Goal: Task Accomplishment & Management: Manage account settings

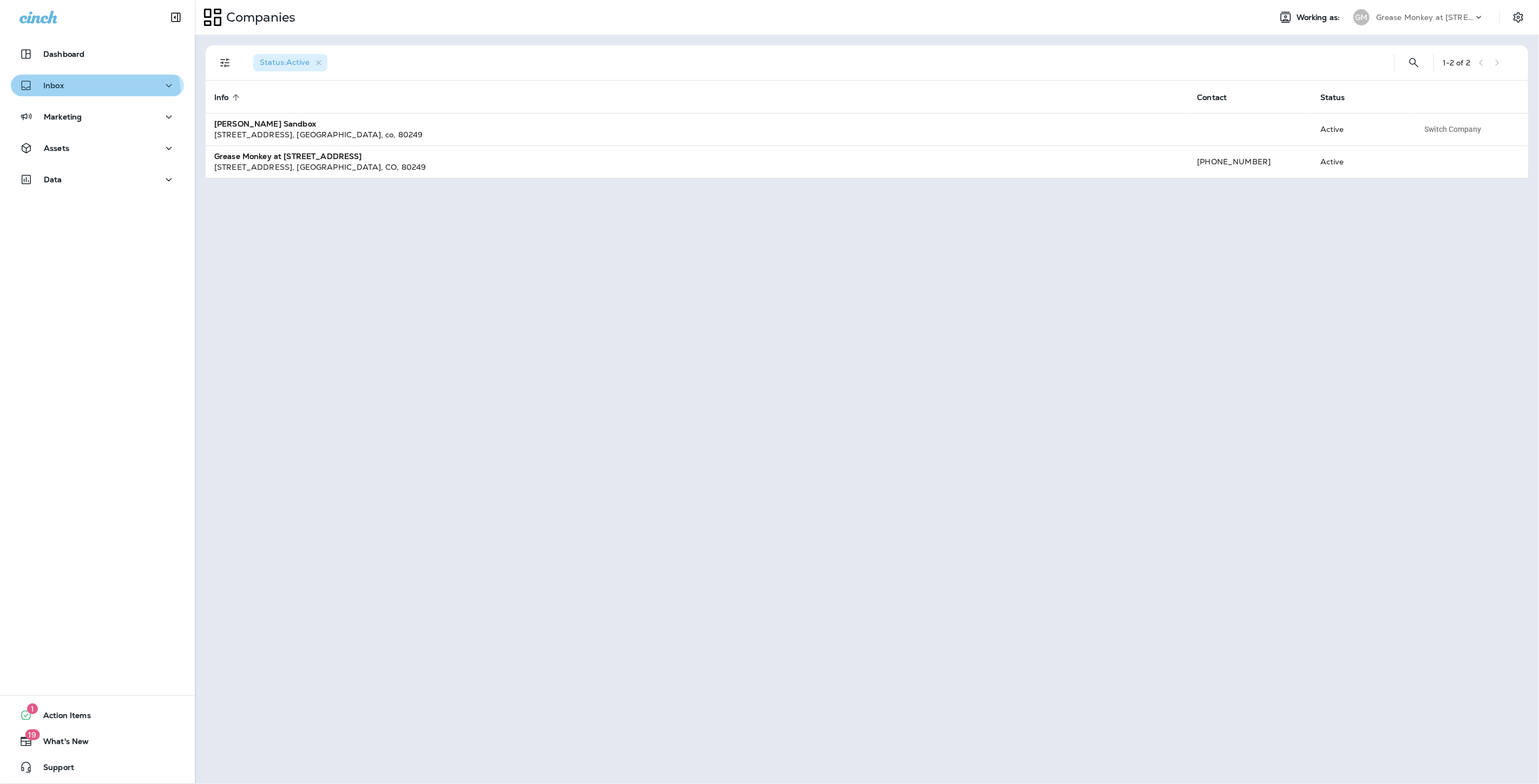
click at [93, 94] on button "Inbox" at bounding box center [97, 85] width 173 height 21
click at [108, 118] on div "Text Messages" at bounding box center [97, 113] width 164 height 16
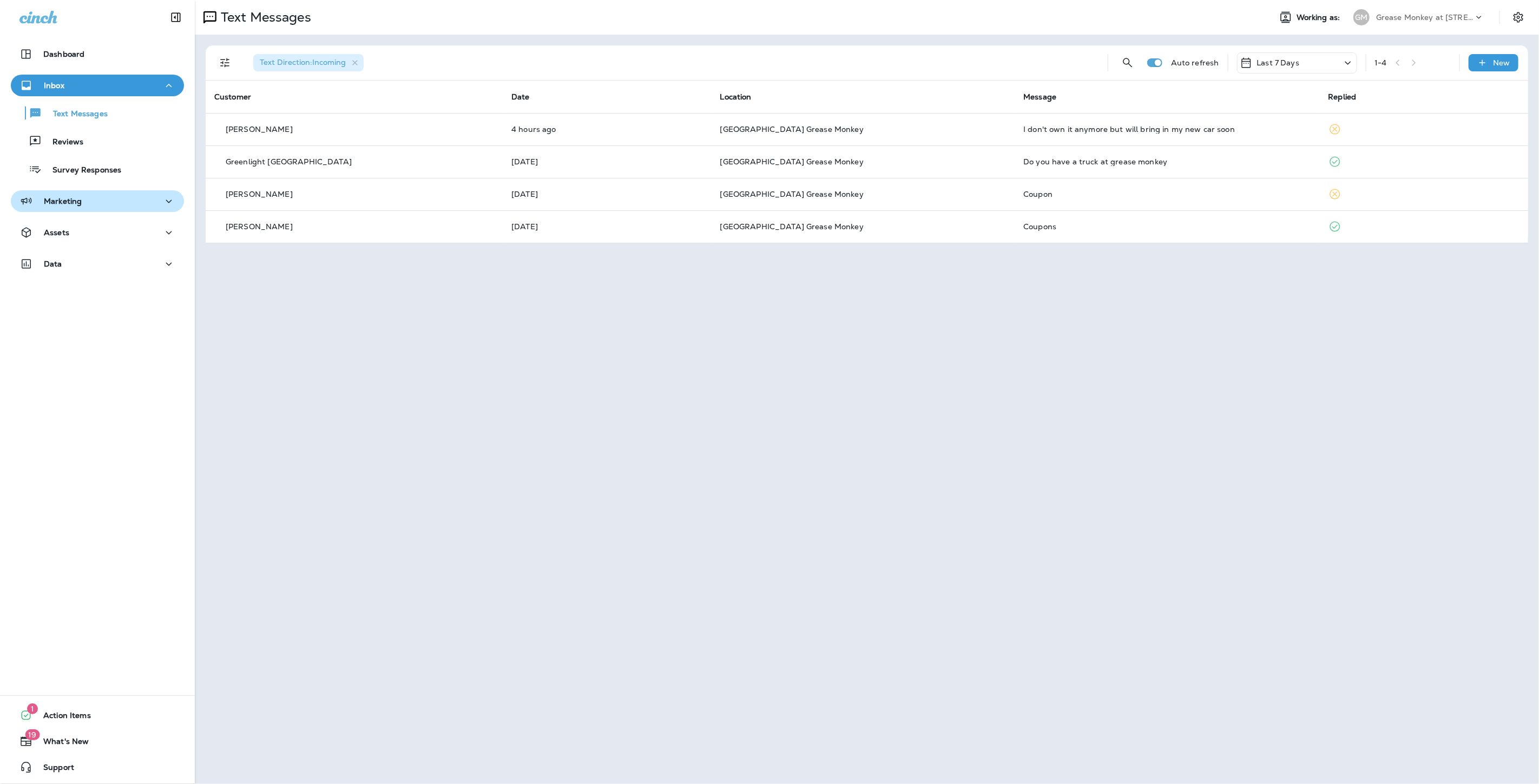
click at [116, 204] on div "Marketing" at bounding box center [97, 201] width 156 height 14
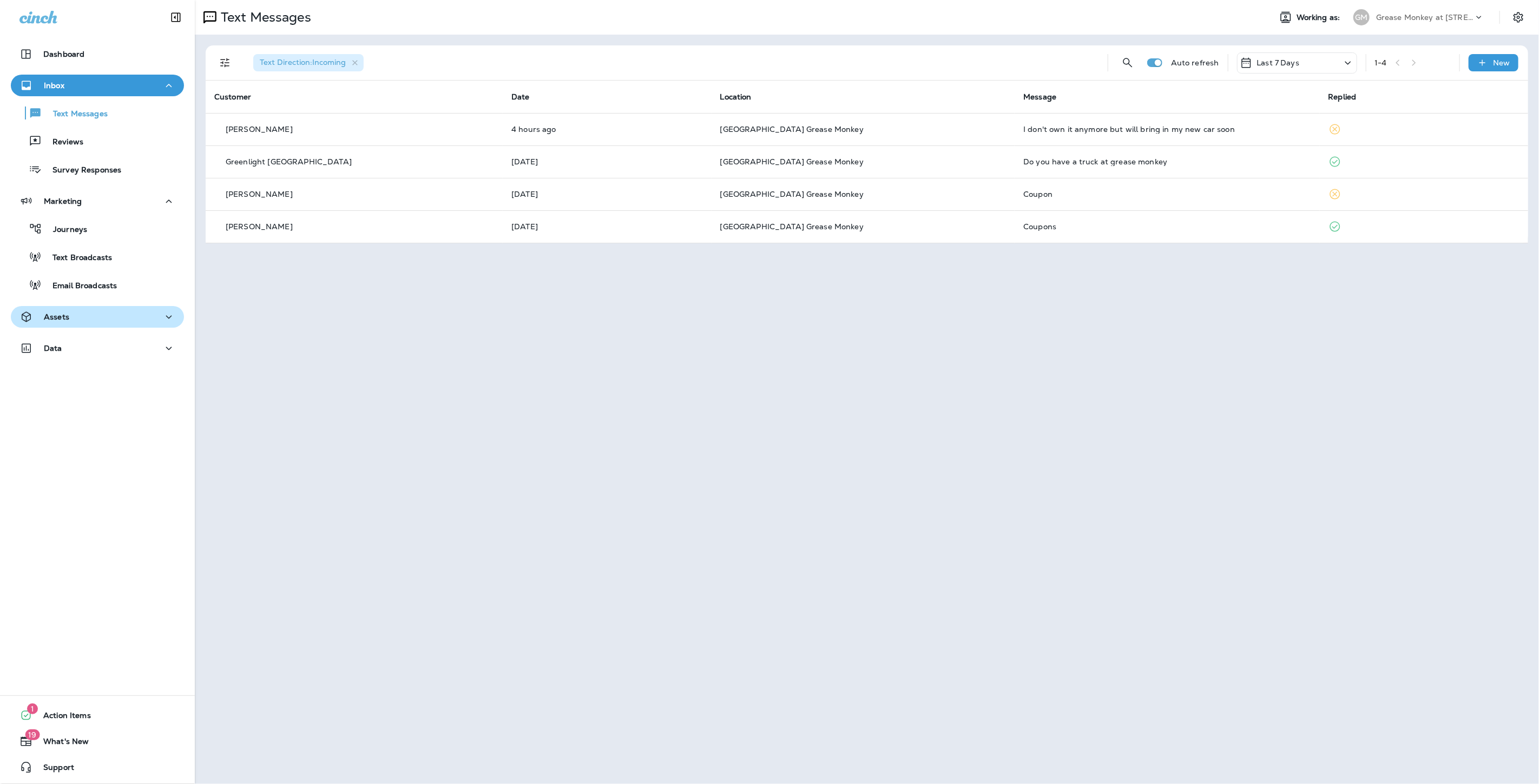
click at [103, 316] on div "Assets" at bounding box center [97, 317] width 156 height 14
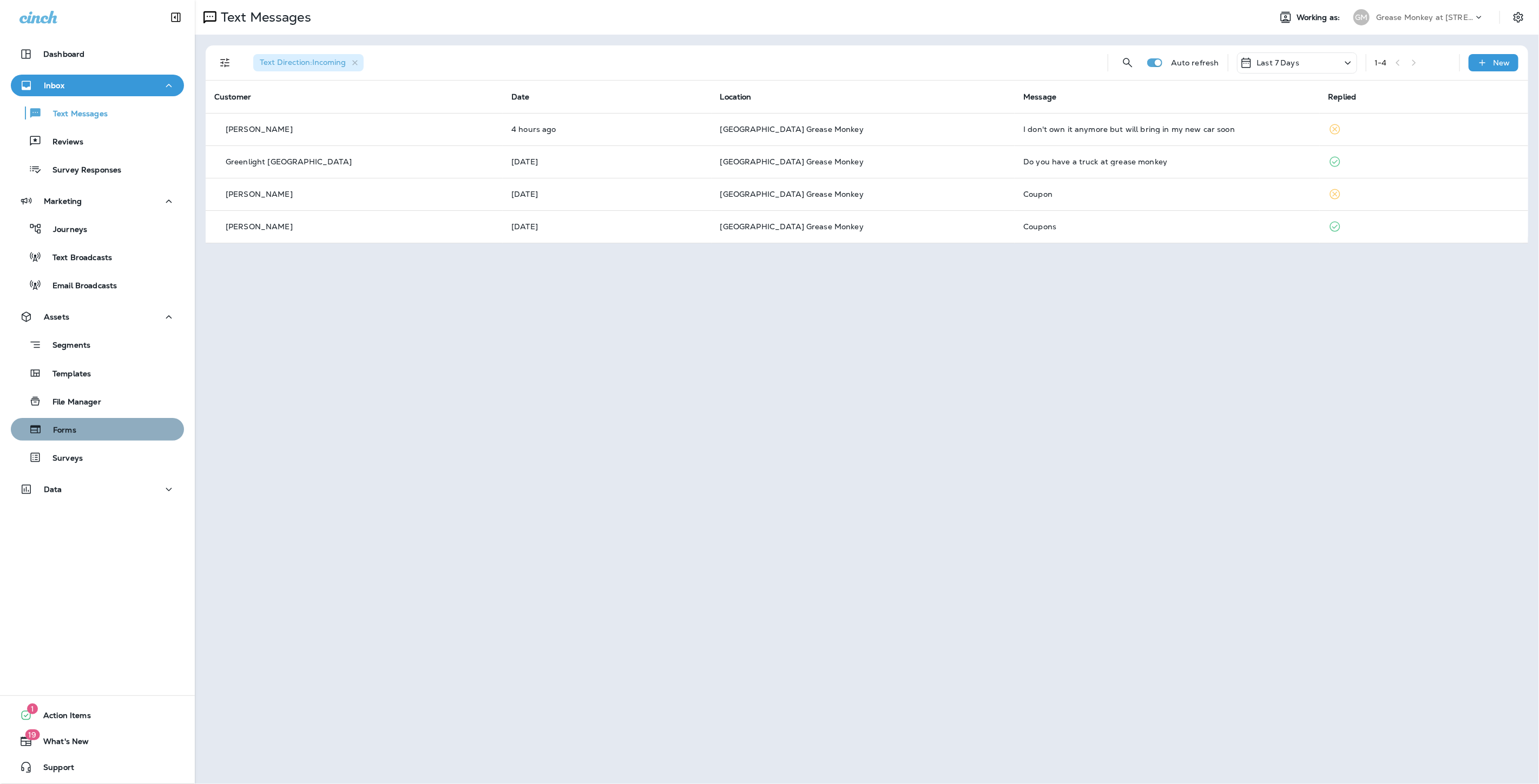
click at [100, 432] on div "Forms" at bounding box center [97, 429] width 164 height 16
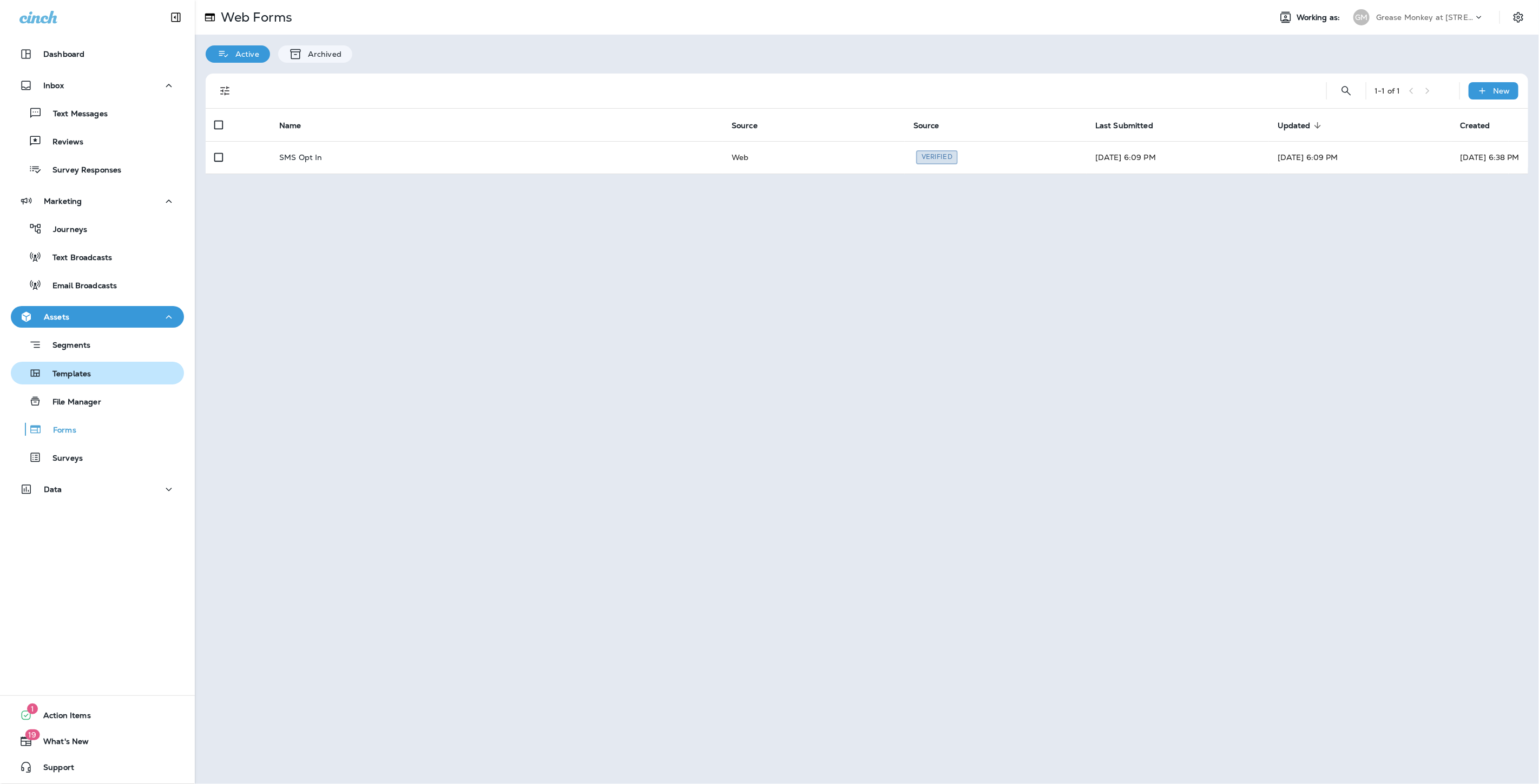
click at [103, 374] on div "Templates" at bounding box center [97, 373] width 164 height 16
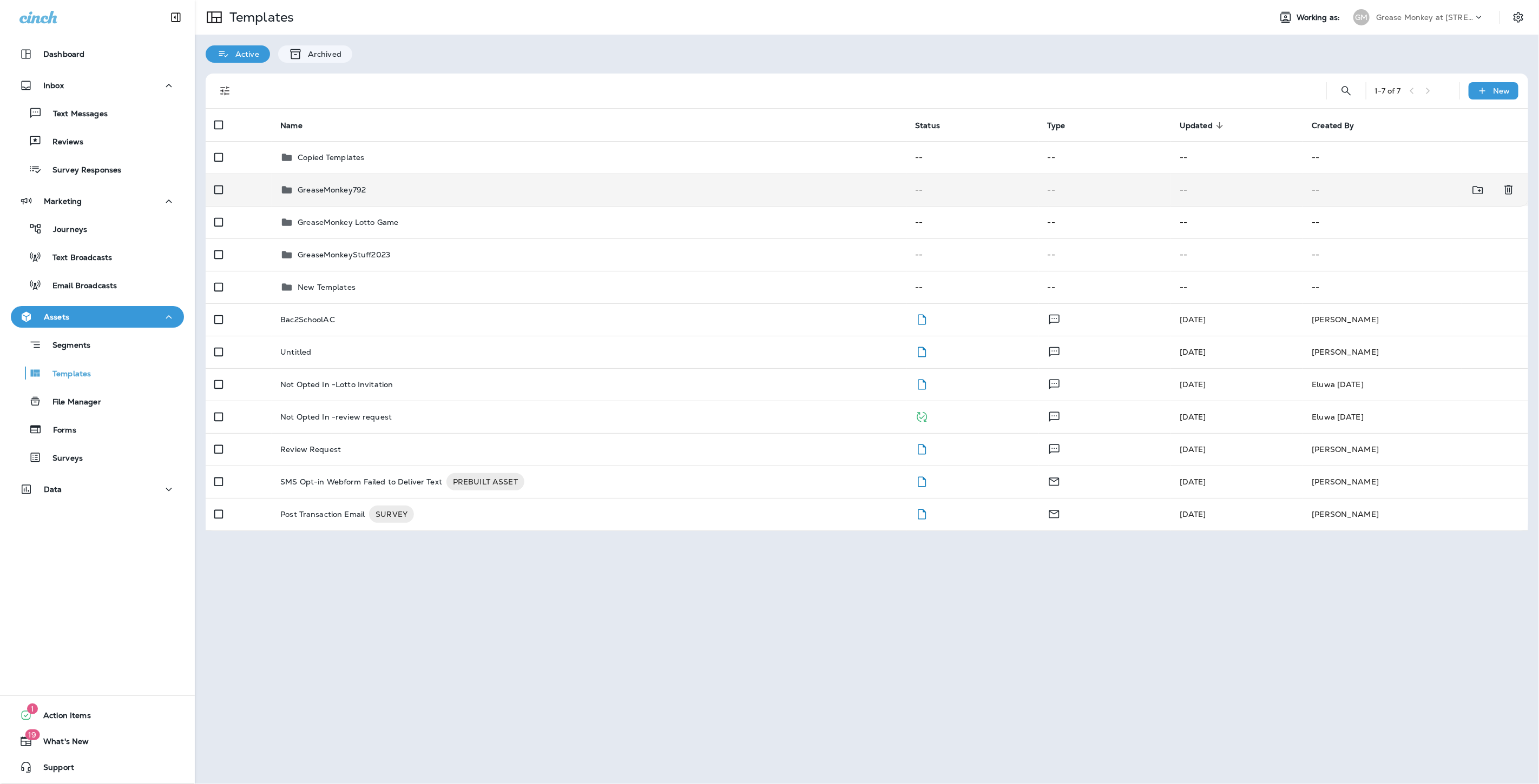
click at [382, 198] on td "GreaseMonkey792" at bounding box center [589, 190] width 634 height 32
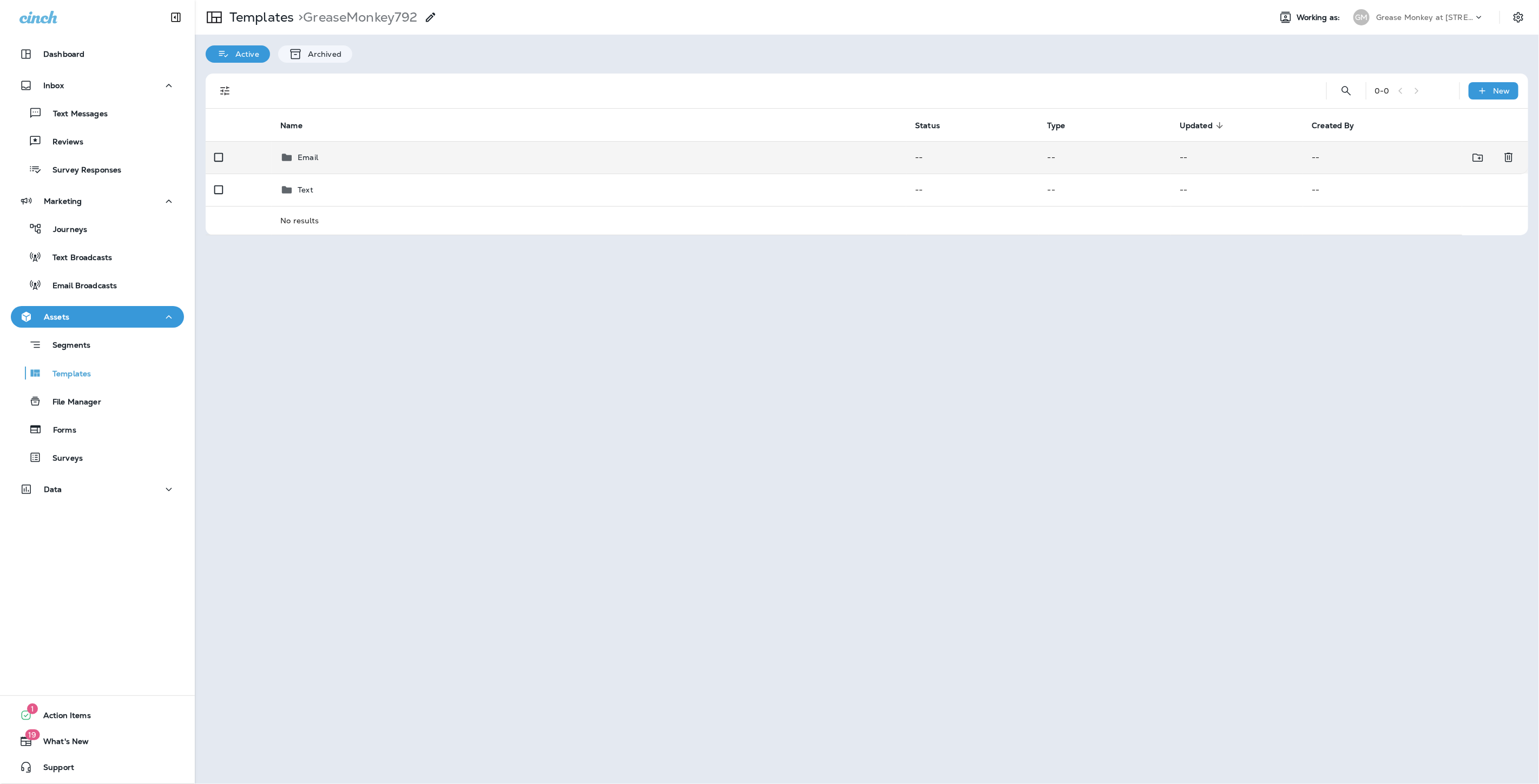
click at [379, 165] on td "Email" at bounding box center [589, 157] width 634 height 32
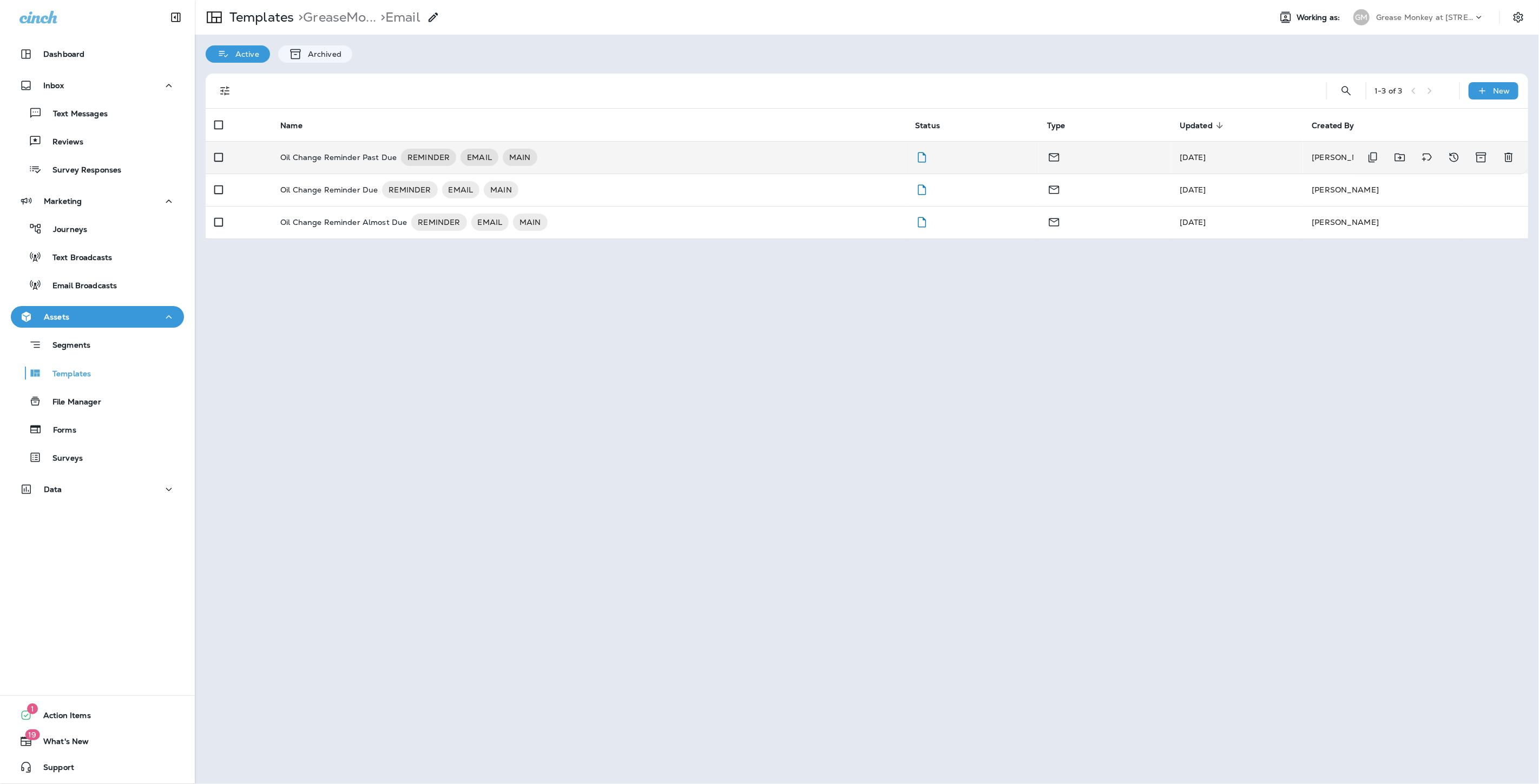
click at [798, 159] on div "Oil Change Reminder Past Due REMINDER EMAIL MAIN" at bounding box center [588, 157] width 617 height 17
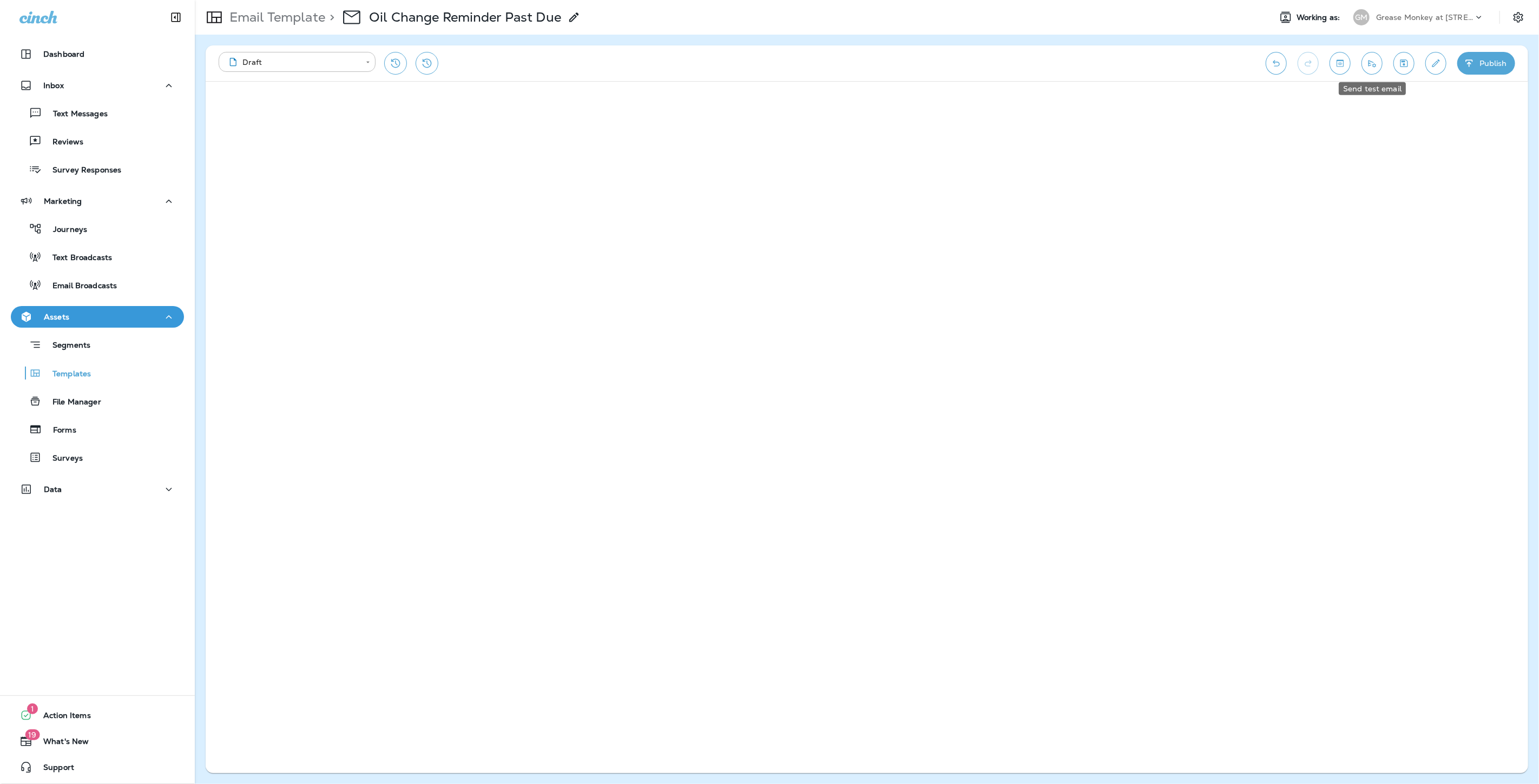
click at [1365, 63] on button "Send test email" at bounding box center [1372, 63] width 21 height 23
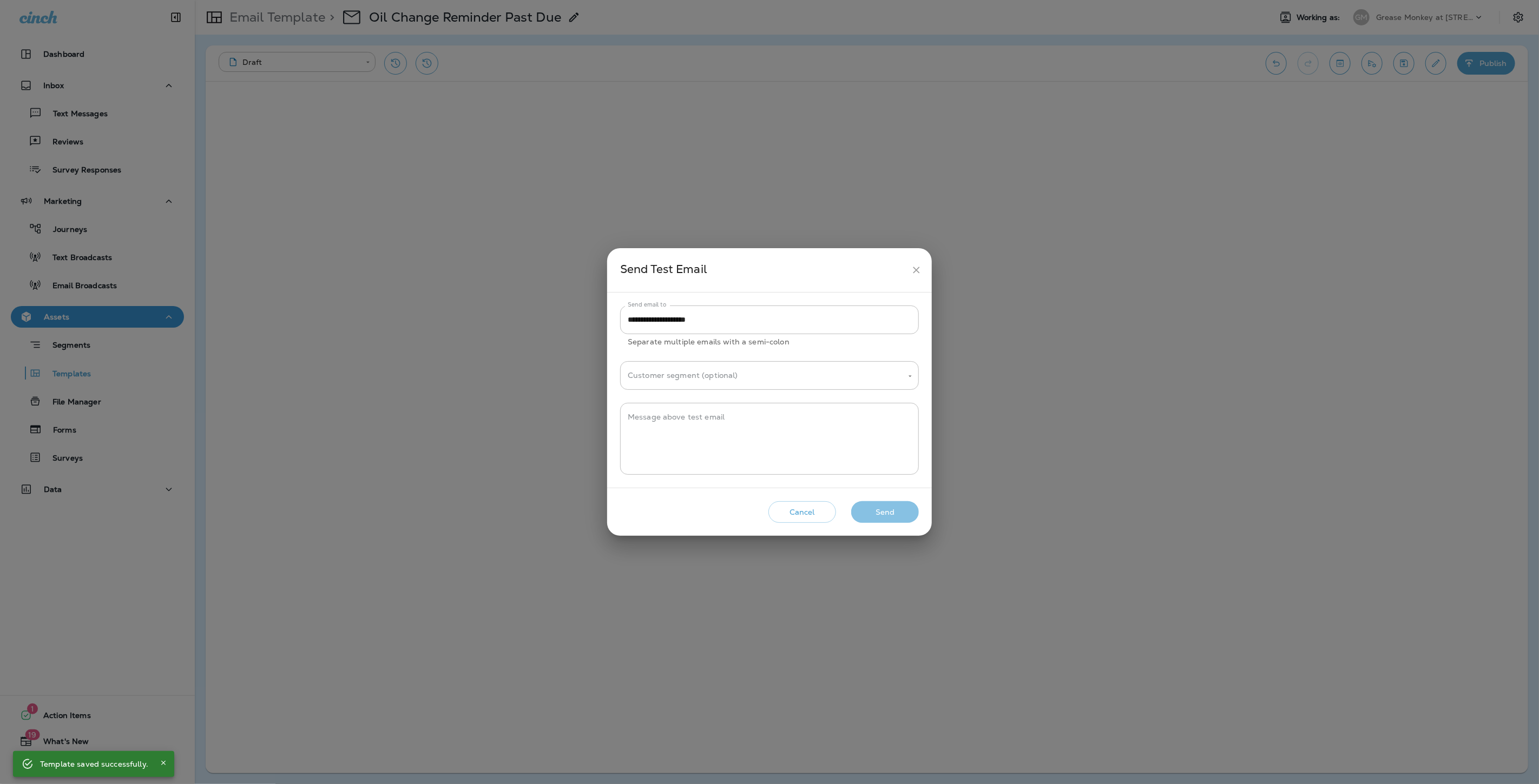
click at [900, 511] on button "Send" at bounding box center [885, 512] width 68 height 22
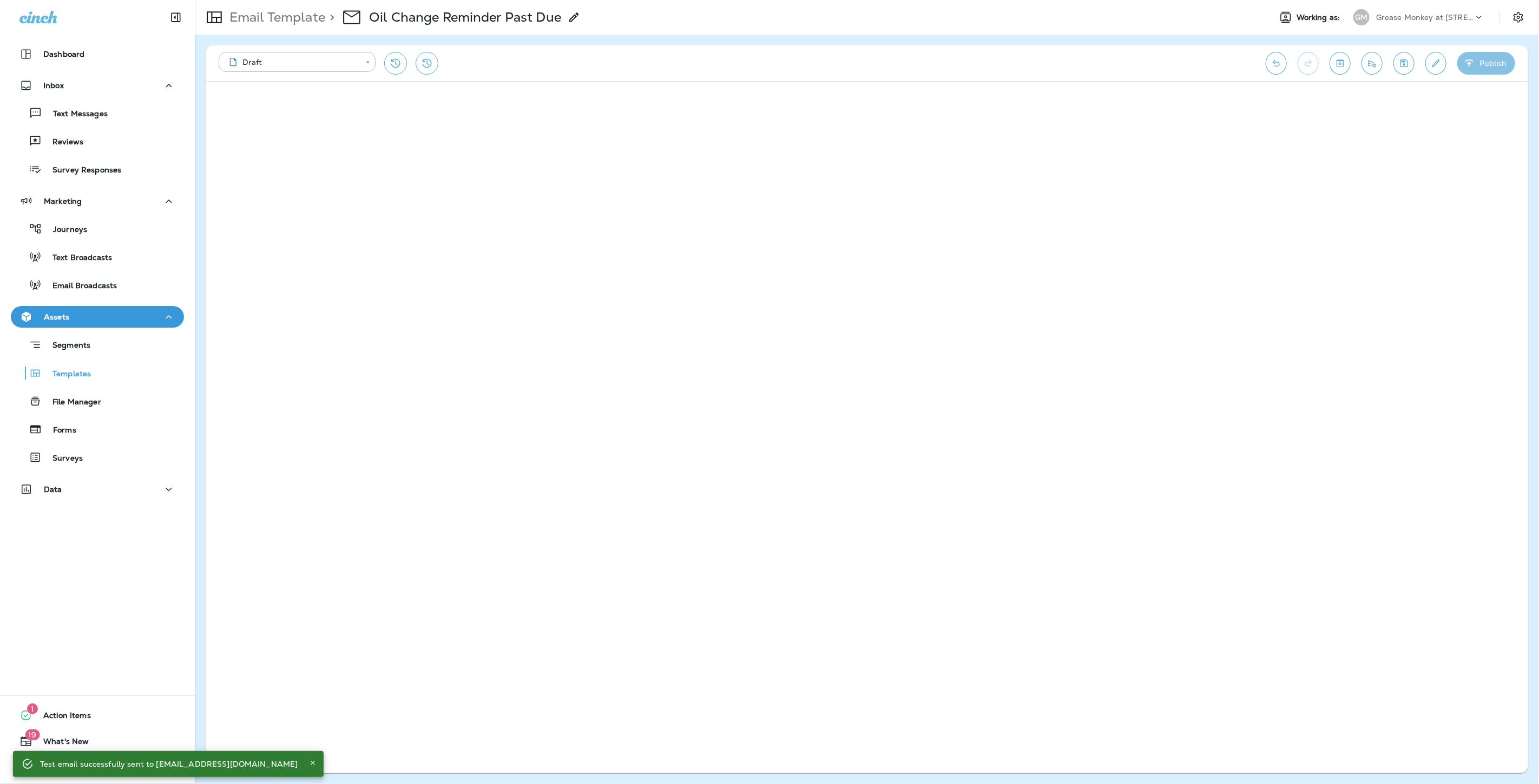
click at [1486, 61] on button "Publish" at bounding box center [1486, 63] width 58 height 23
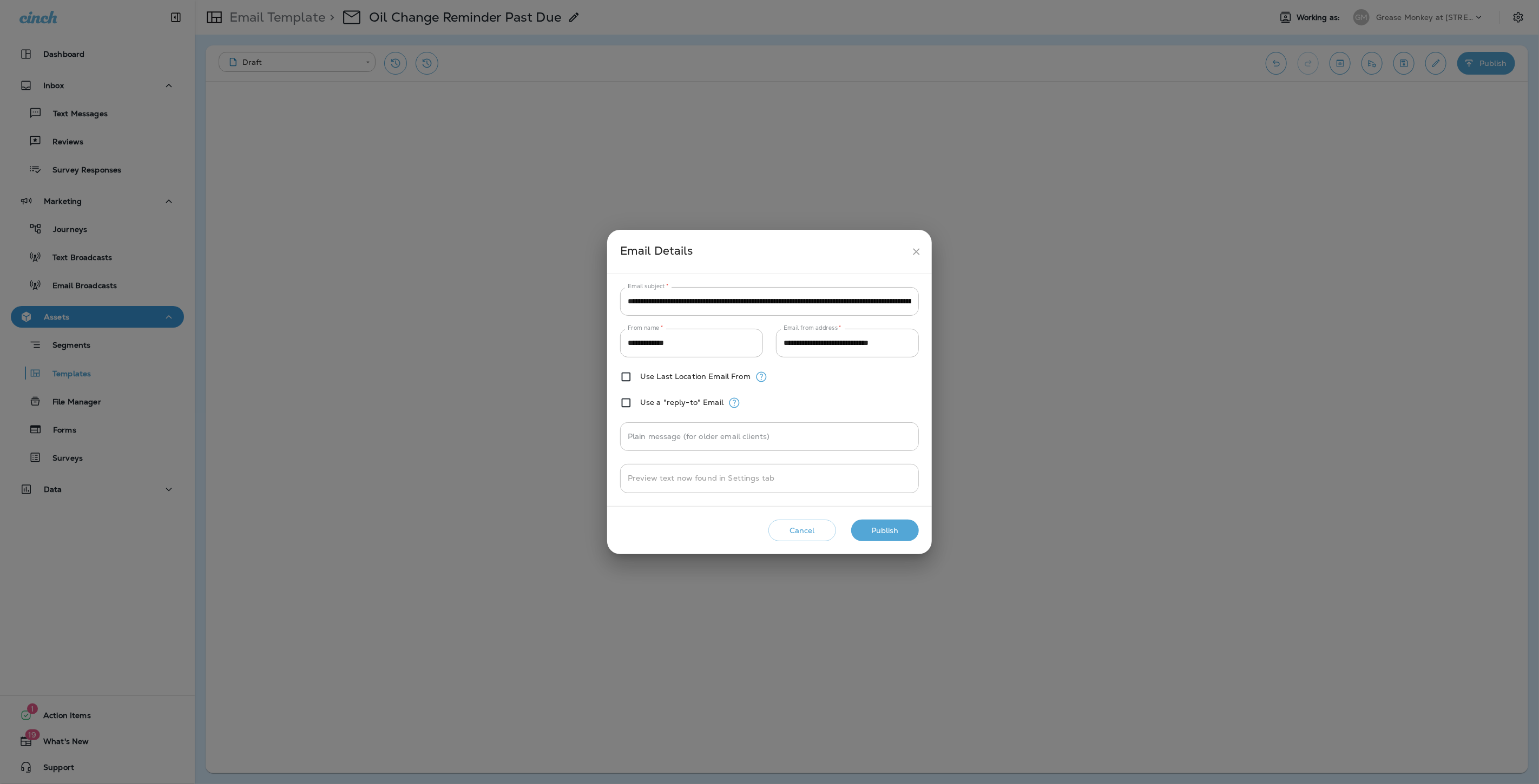
click at [894, 529] on button "Publish" at bounding box center [885, 530] width 68 height 22
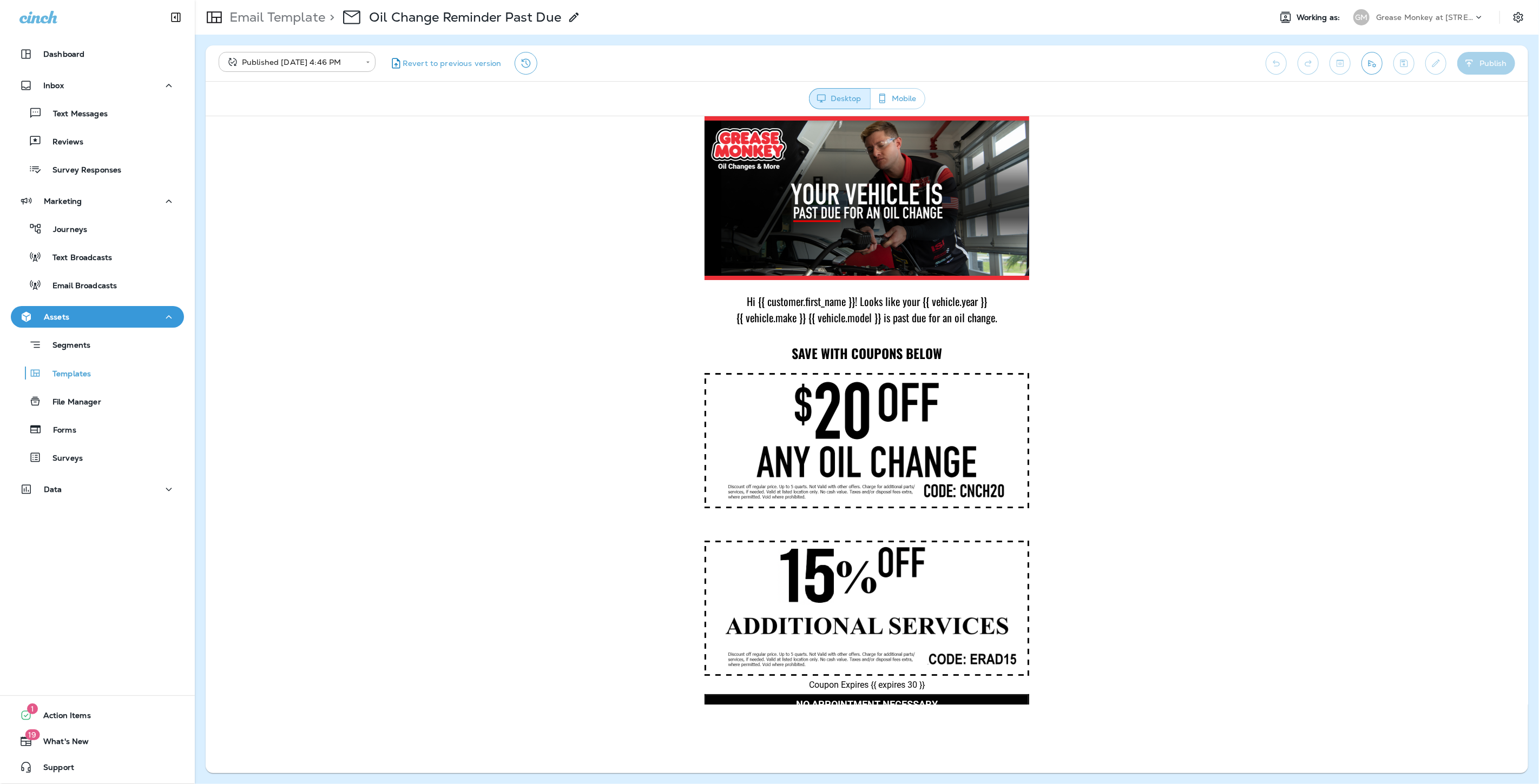
scroll to position [296, 0]
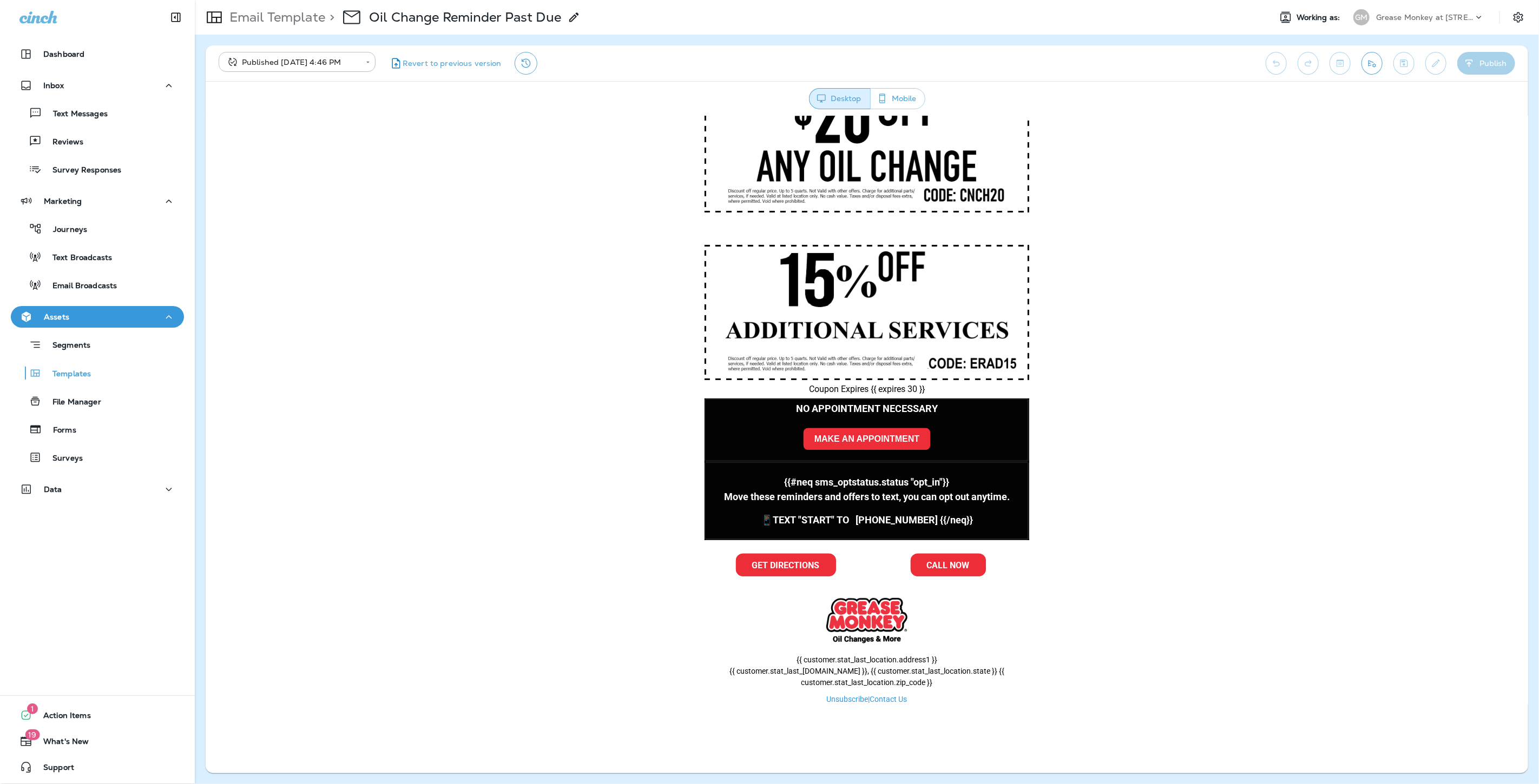
click at [866, 441] on strong "MAKE AN APPOINTMENT" at bounding box center [866, 438] width 105 height 9
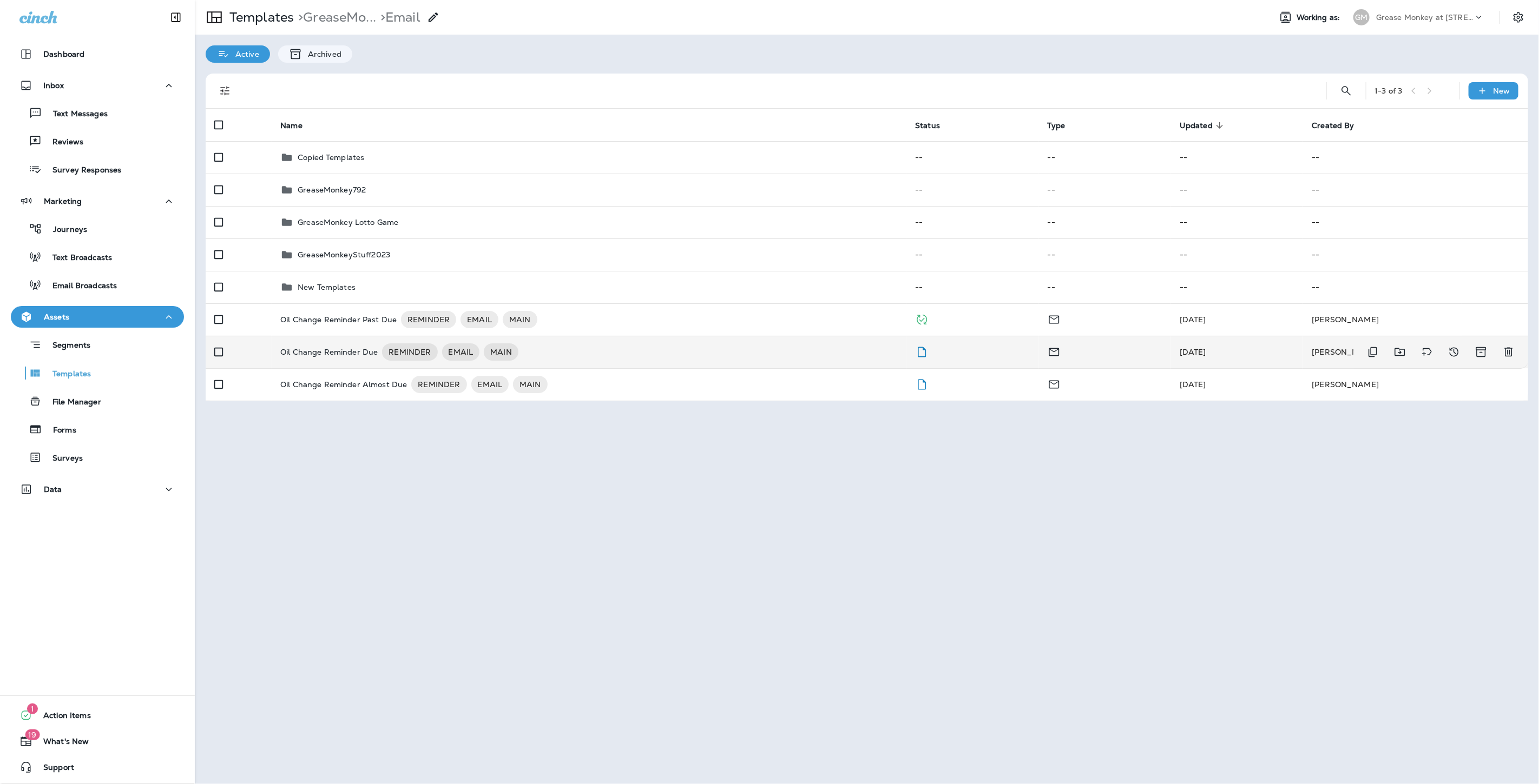
click at [732, 359] on div "Oil Change Reminder Due REMINDER EMAIL MAIN" at bounding box center [588, 352] width 617 height 17
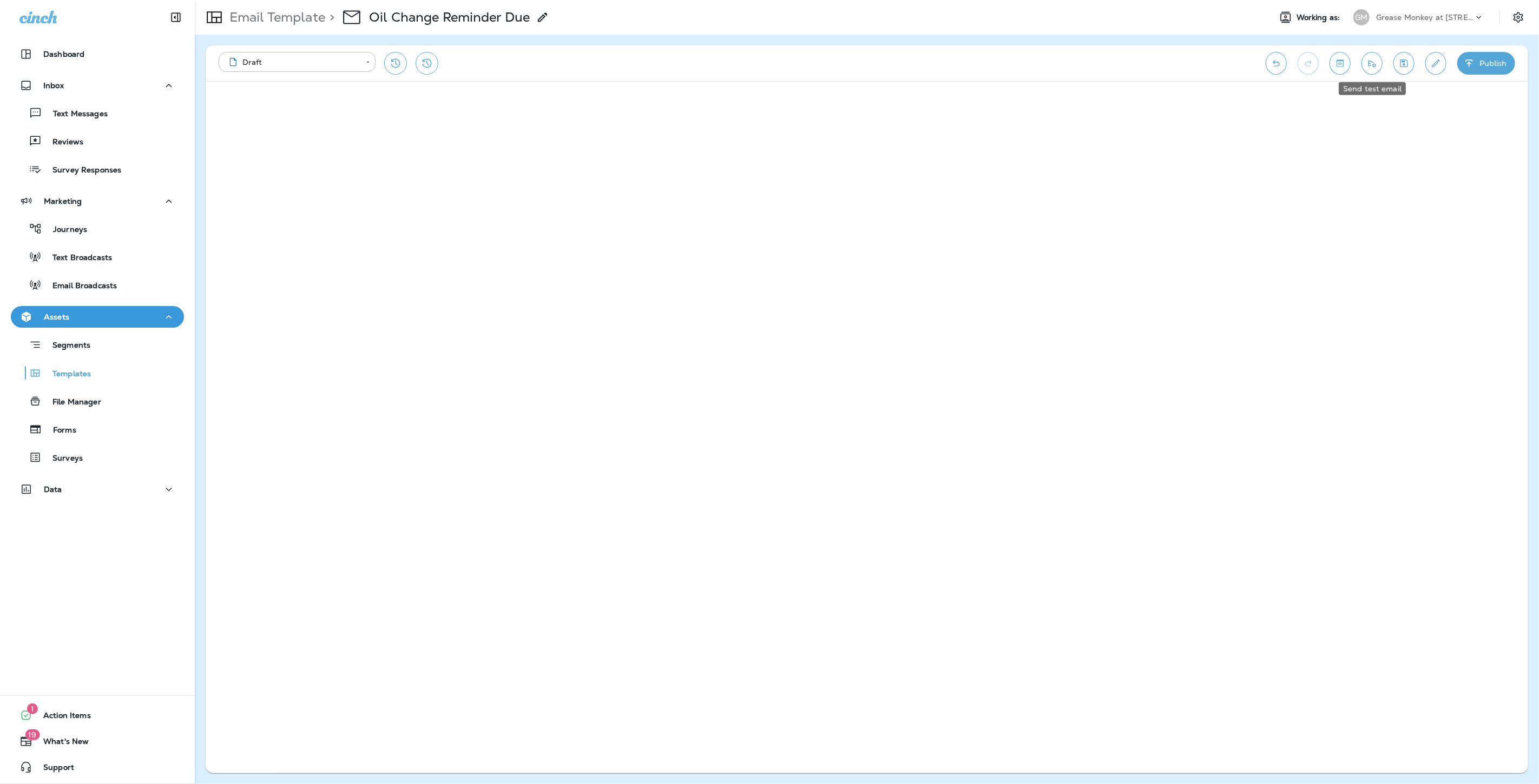
click at [1381, 64] on button "Send test email" at bounding box center [1372, 63] width 21 height 23
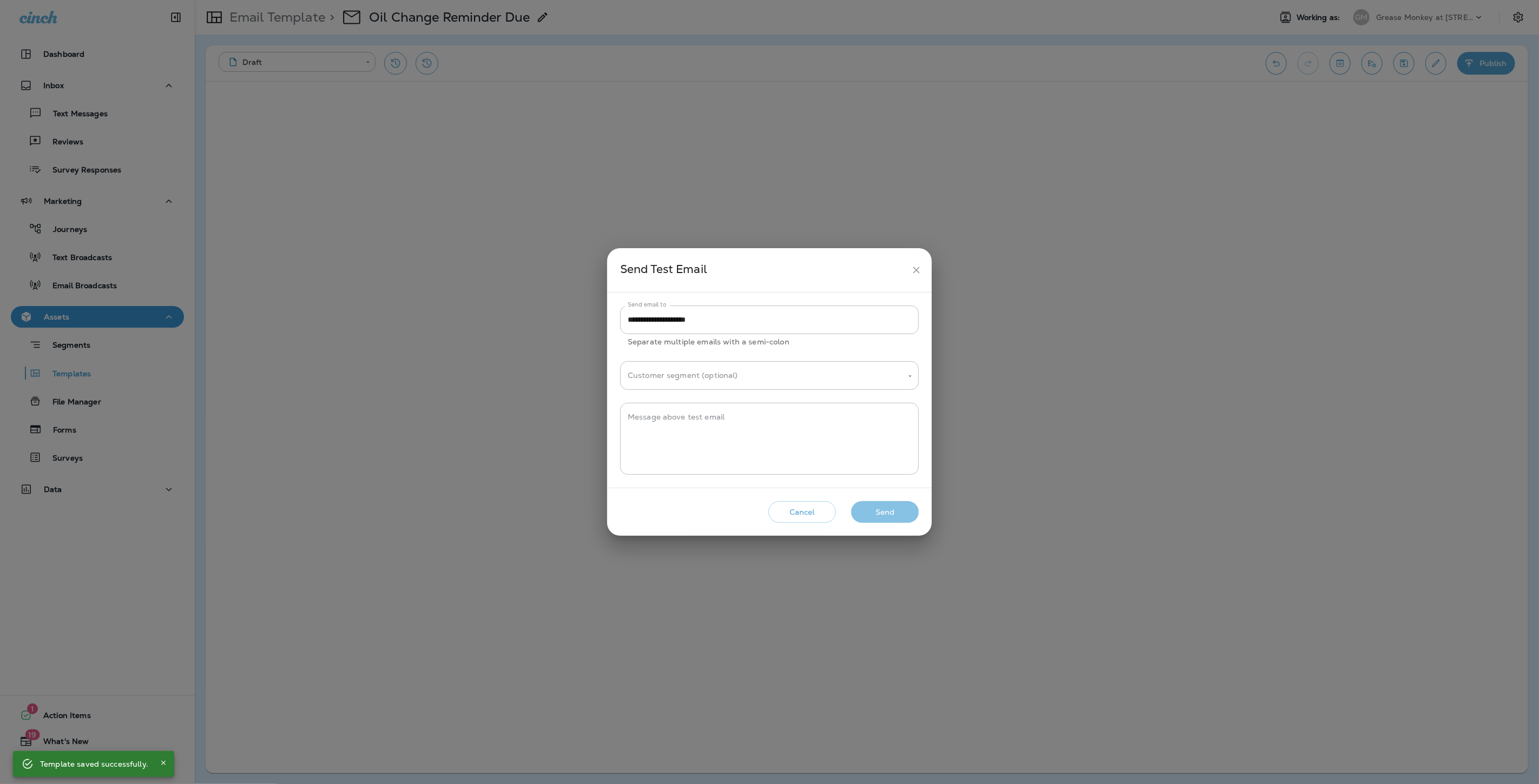
click at [876, 512] on button "Send" at bounding box center [885, 512] width 68 height 22
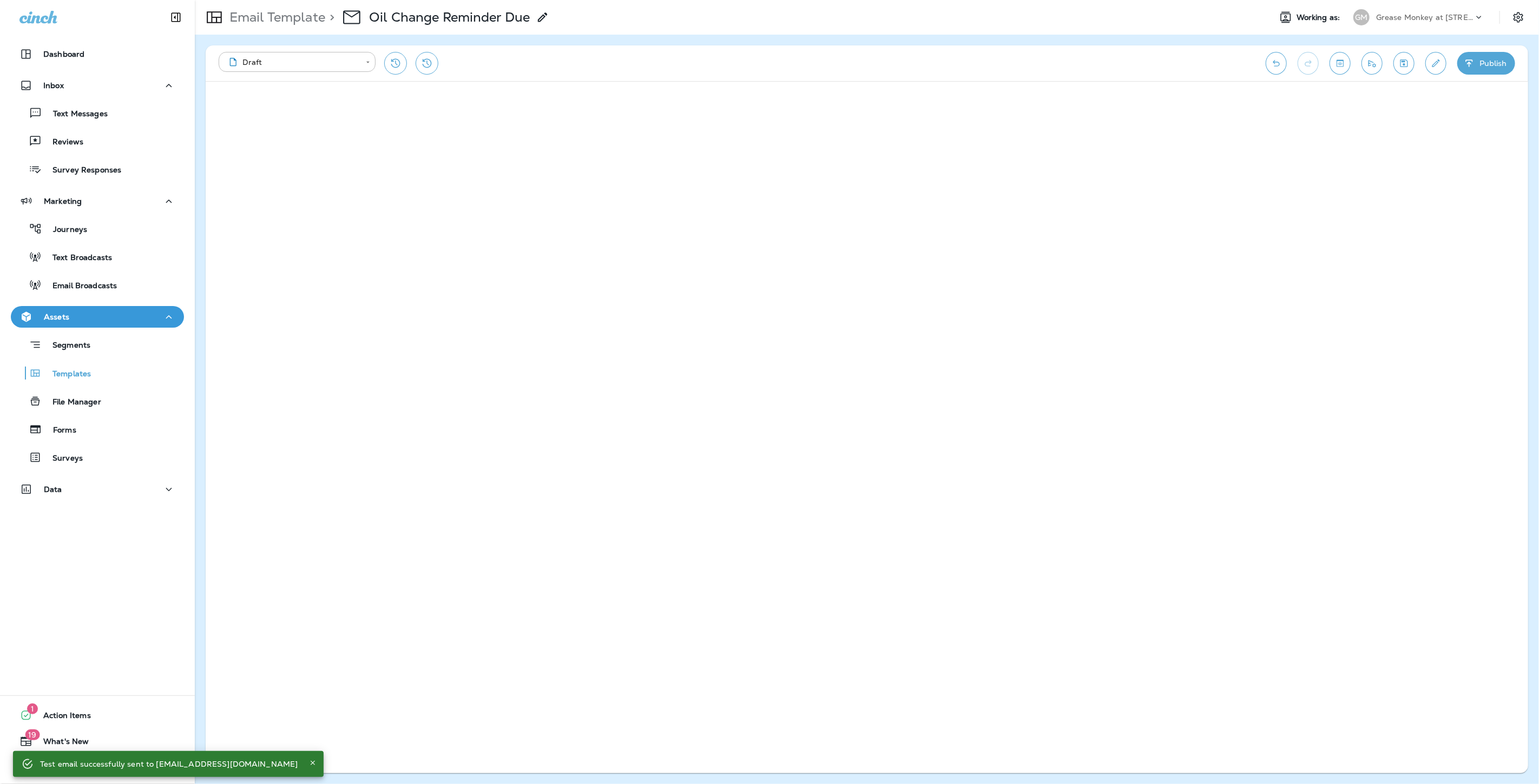
click at [1474, 60] on icon "button" at bounding box center [1469, 63] width 11 height 11
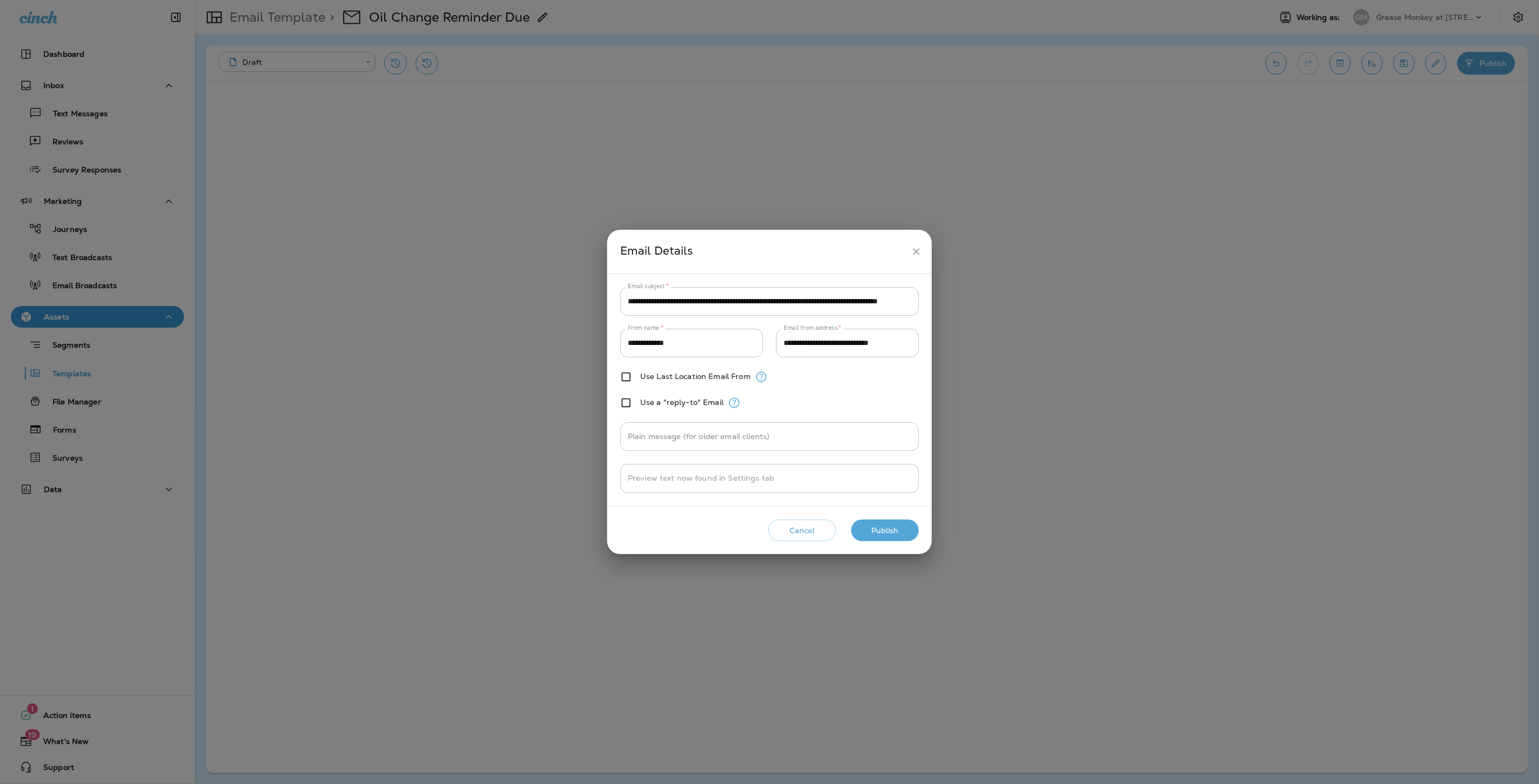
click at [894, 524] on button "Publish" at bounding box center [885, 530] width 68 height 22
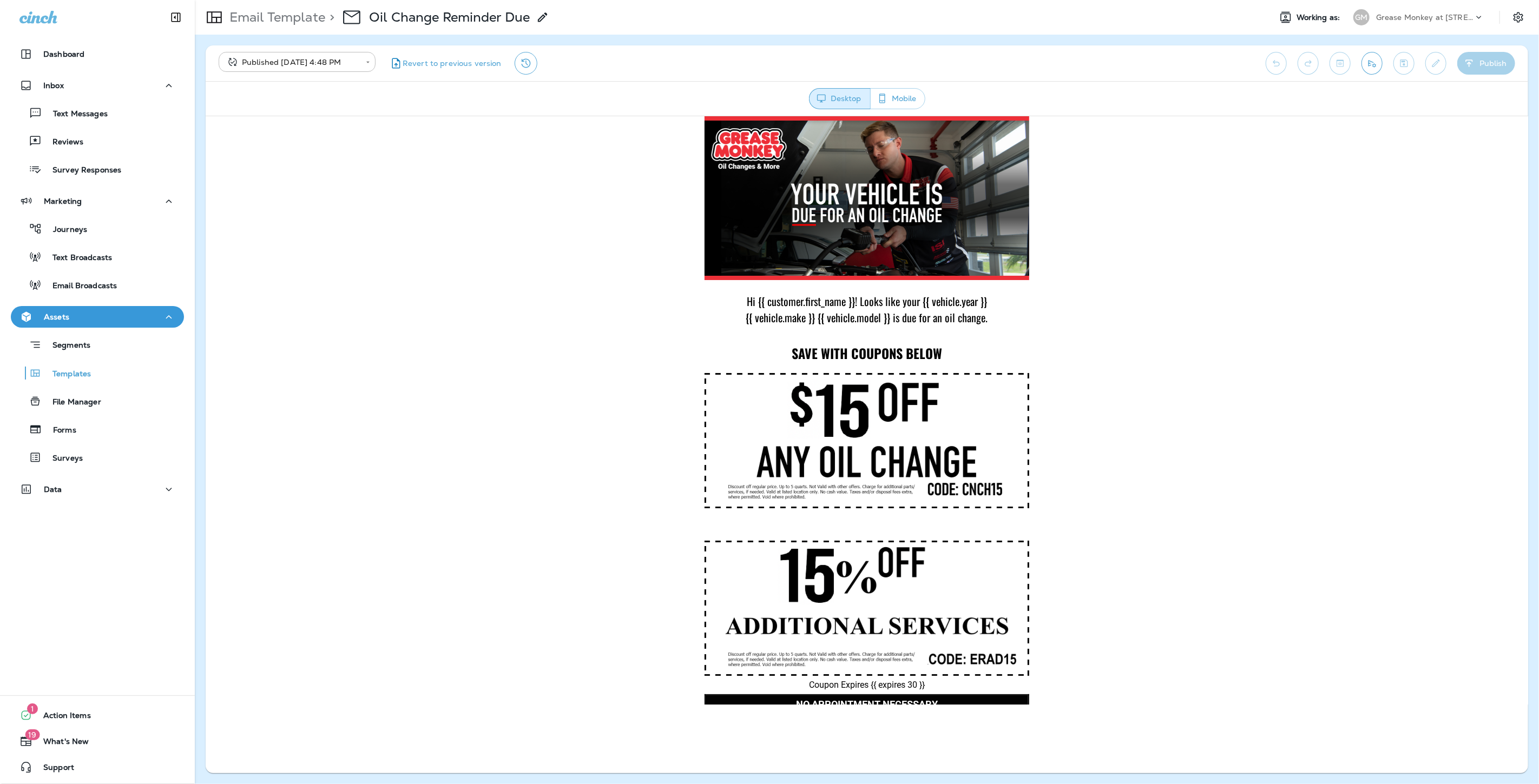
click at [87, 328] on div "Segments Templates File Manager Forms Surveys" at bounding box center [97, 398] width 173 height 141
click at [88, 324] on button "Assets" at bounding box center [97, 317] width 173 height 21
click at [88, 323] on div "Assets" at bounding box center [97, 317] width 156 height 14
click at [88, 377] on p "Templates" at bounding box center [66, 374] width 49 height 10
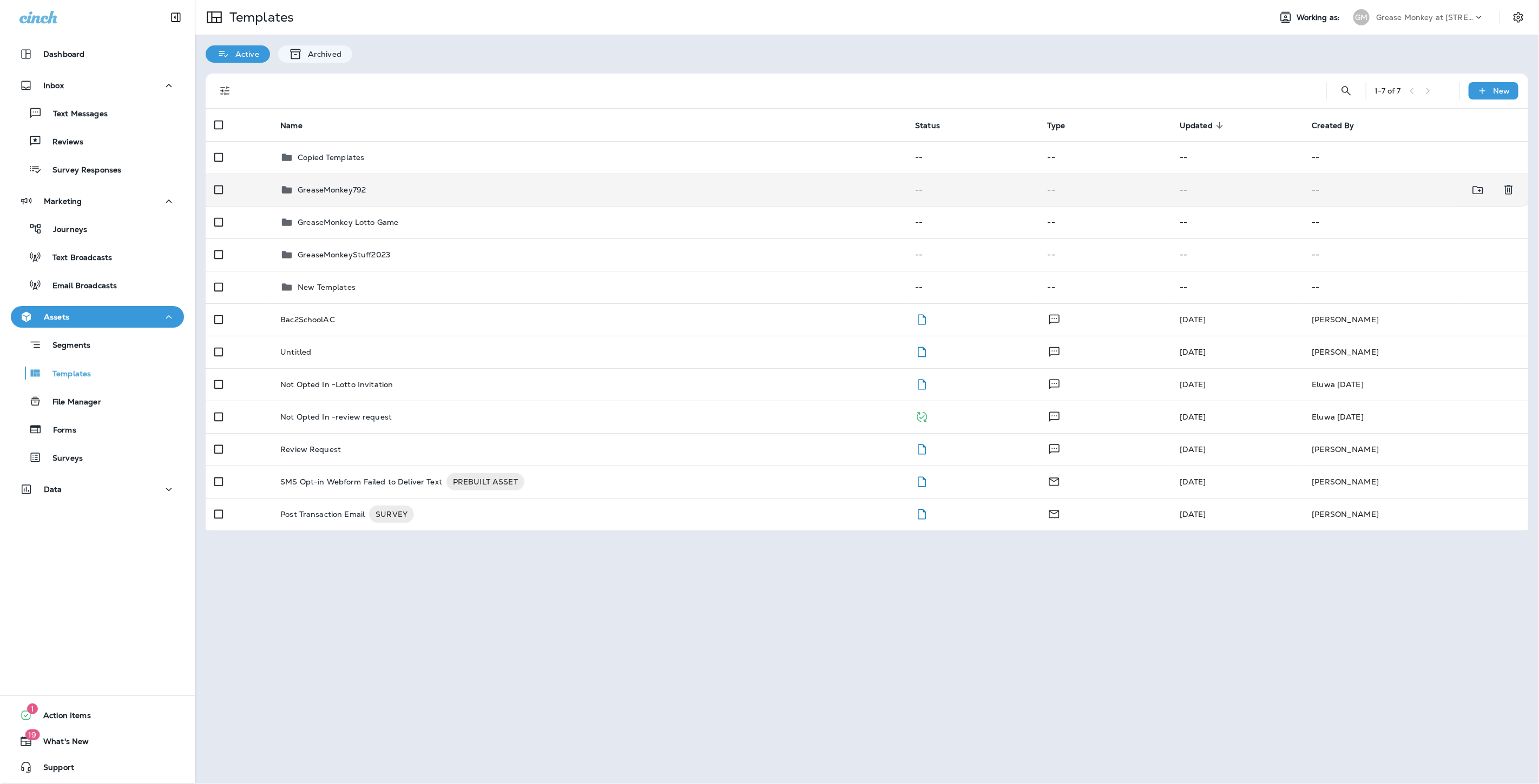
click at [348, 182] on td "GreaseMonkey792" at bounding box center [589, 190] width 634 height 32
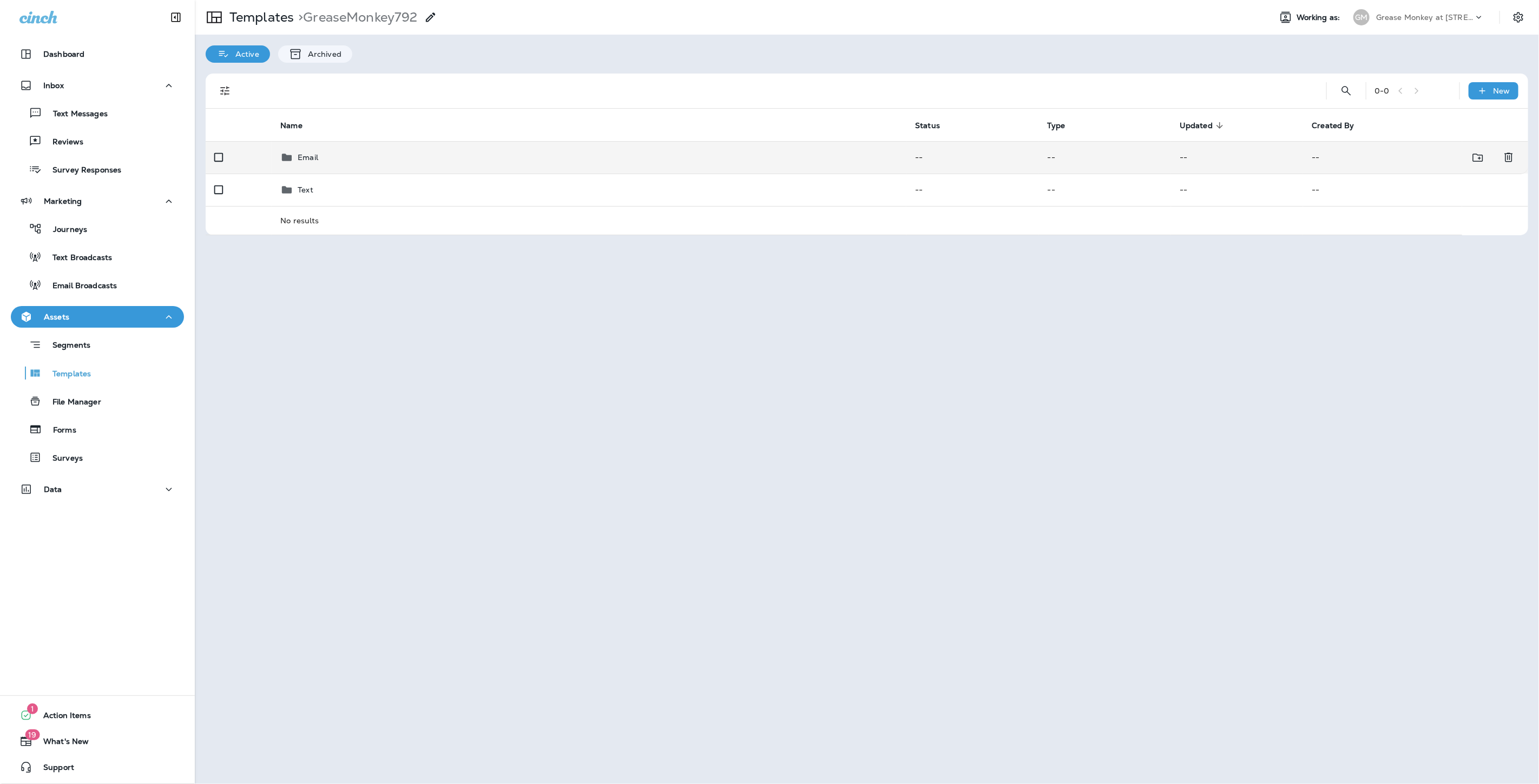
click at [354, 158] on div "Email" at bounding box center [588, 158] width 617 height 13
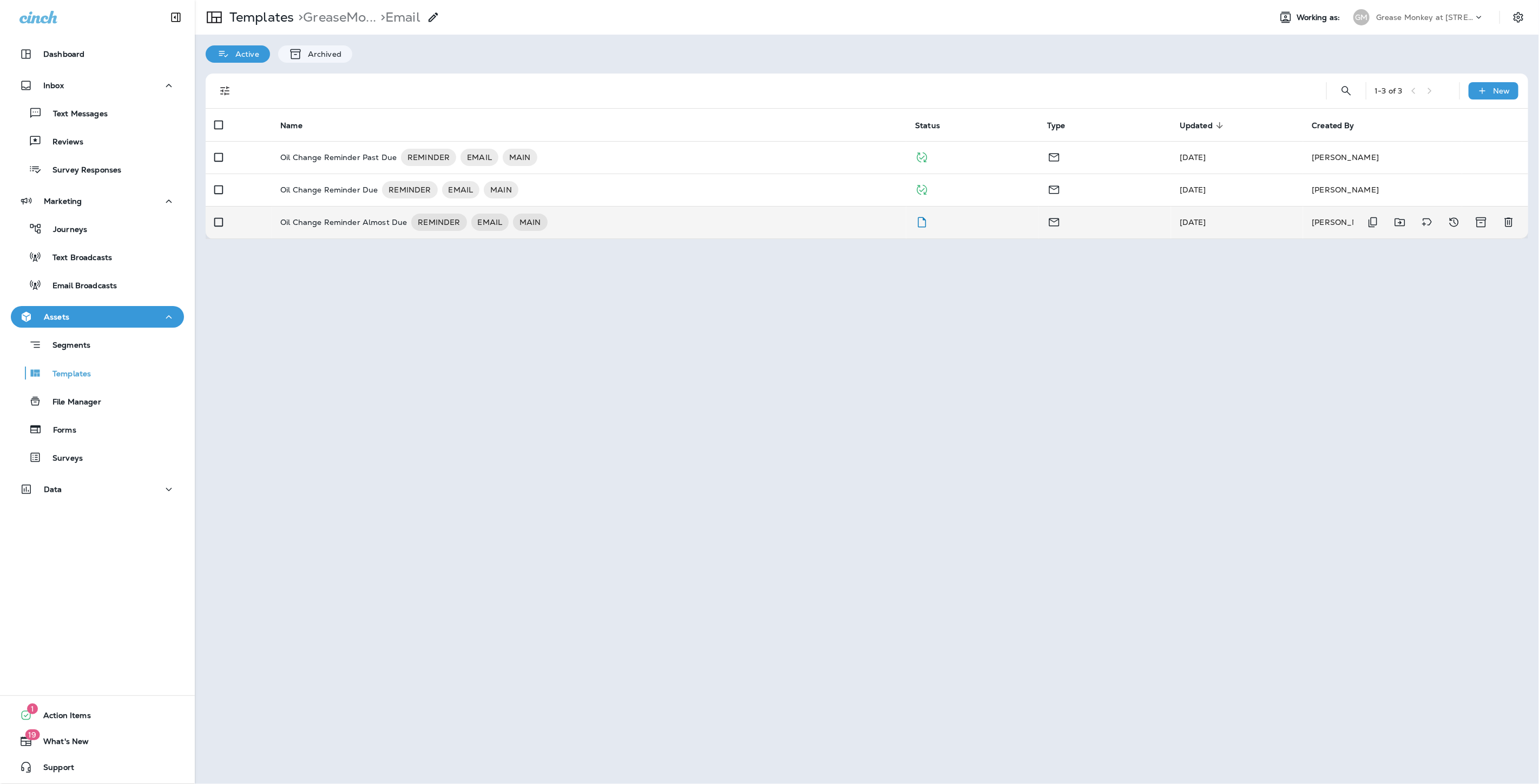
click at [738, 227] on div "Oil Change Reminder Almost Due REMINDER EMAIL MAIN" at bounding box center [588, 222] width 617 height 17
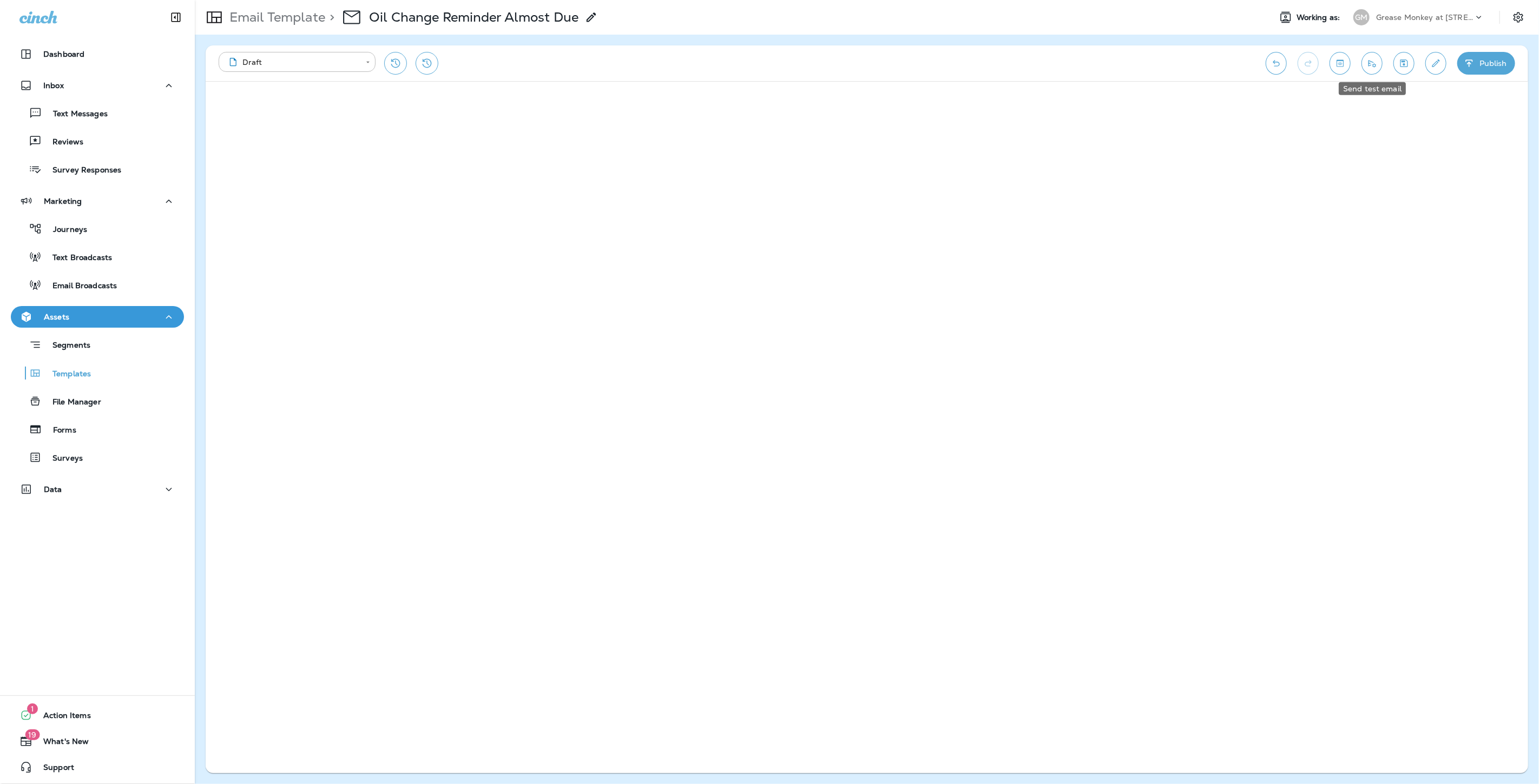
click at [1377, 69] on button "Send test email" at bounding box center [1372, 63] width 21 height 23
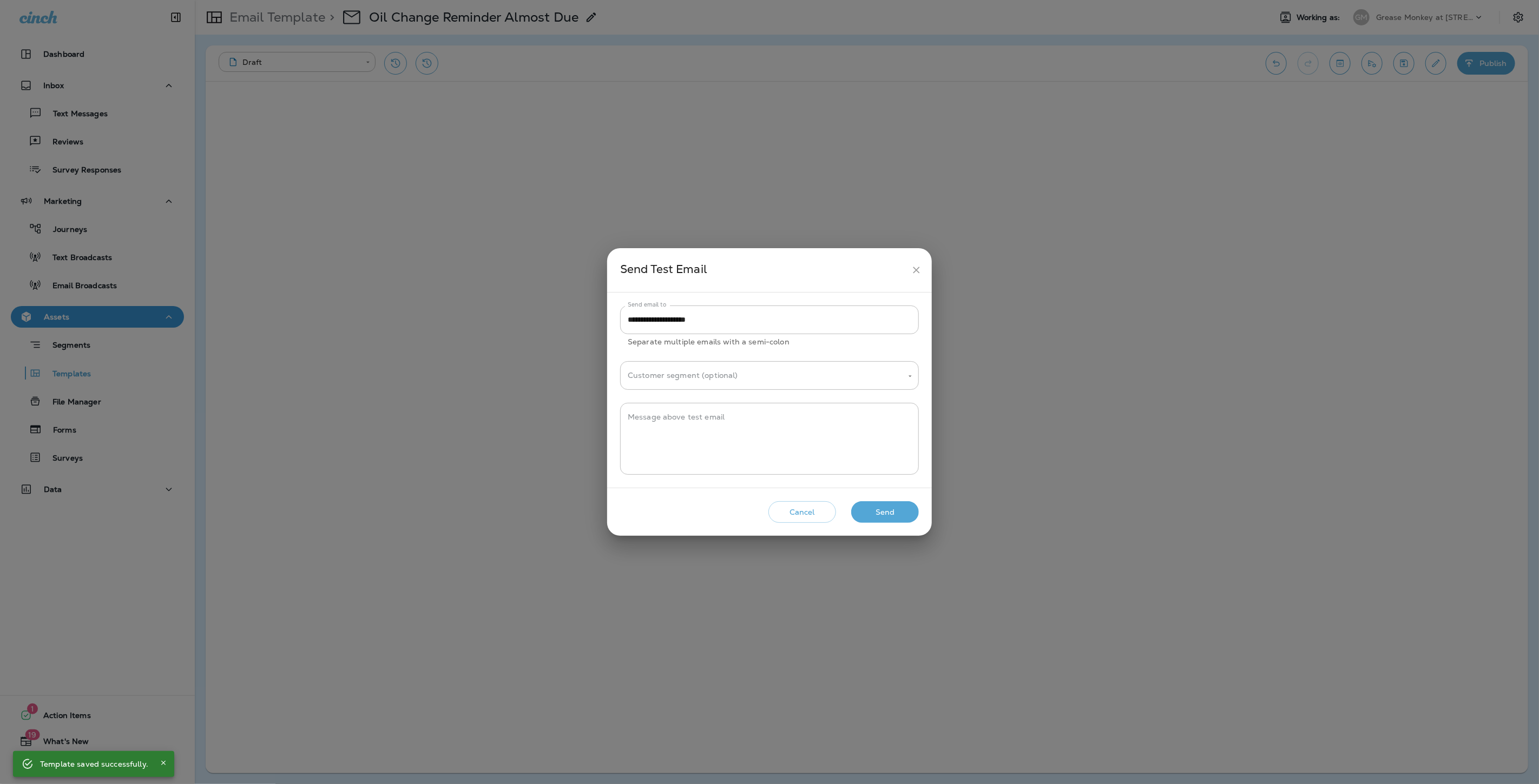
click at [904, 503] on button "Send" at bounding box center [885, 512] width 68 height 22
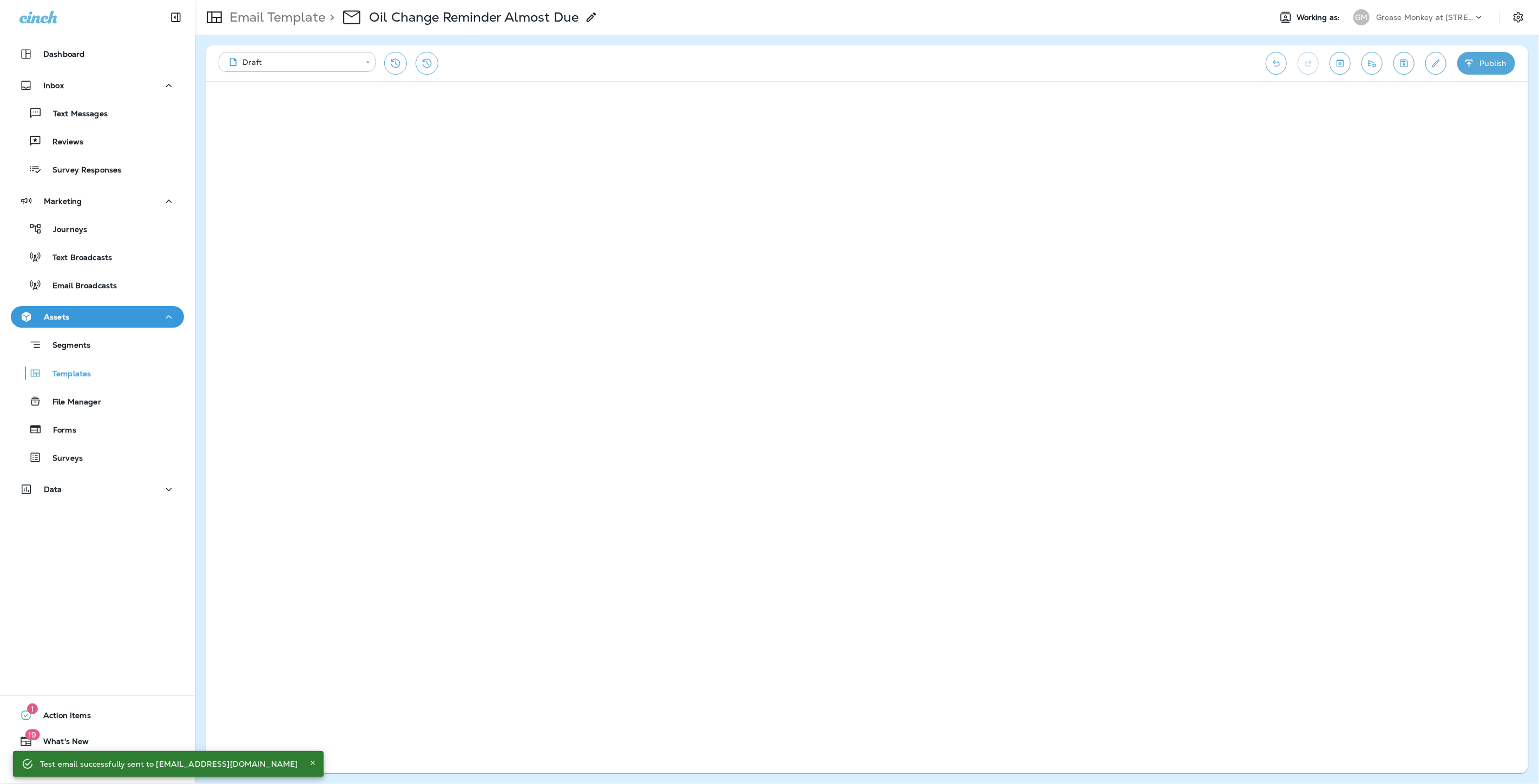
click at [1479, 63] on button "Publish" at bounding box center [1486, 63] width 58 height 23
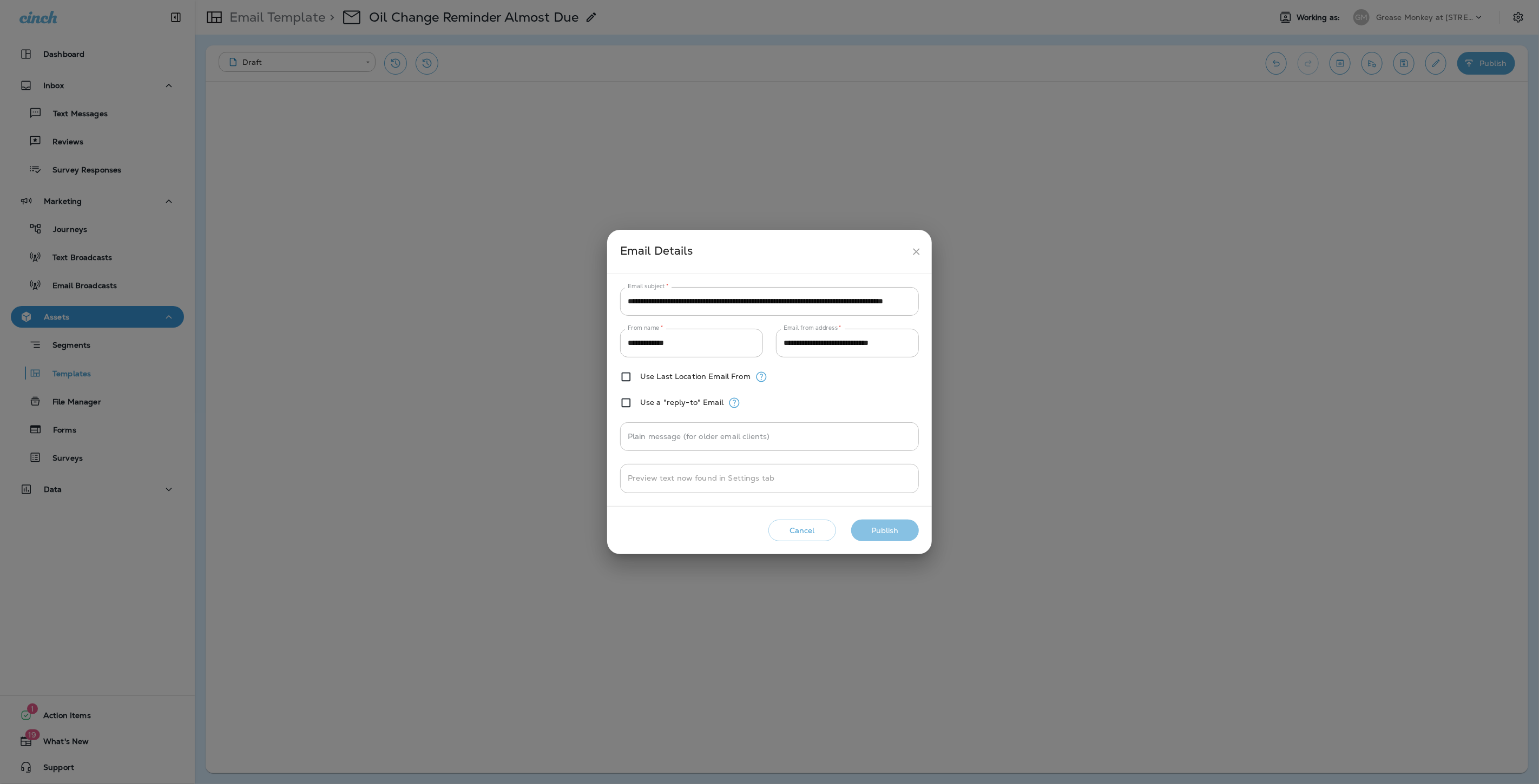
click at [895, 528] on button "Publish" at bounding box center [885, 530] width 68 height 22
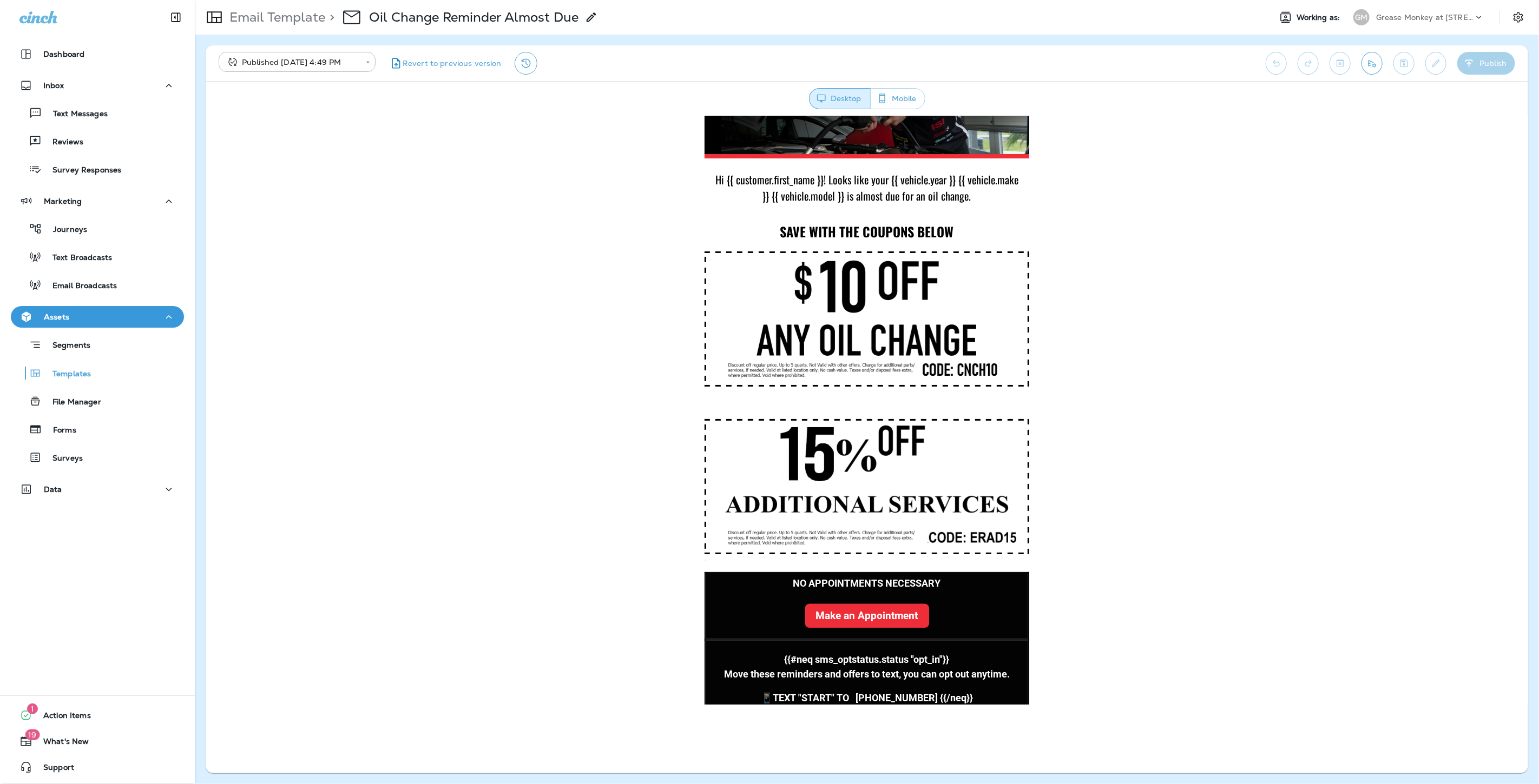
scroll to position [119, 0]
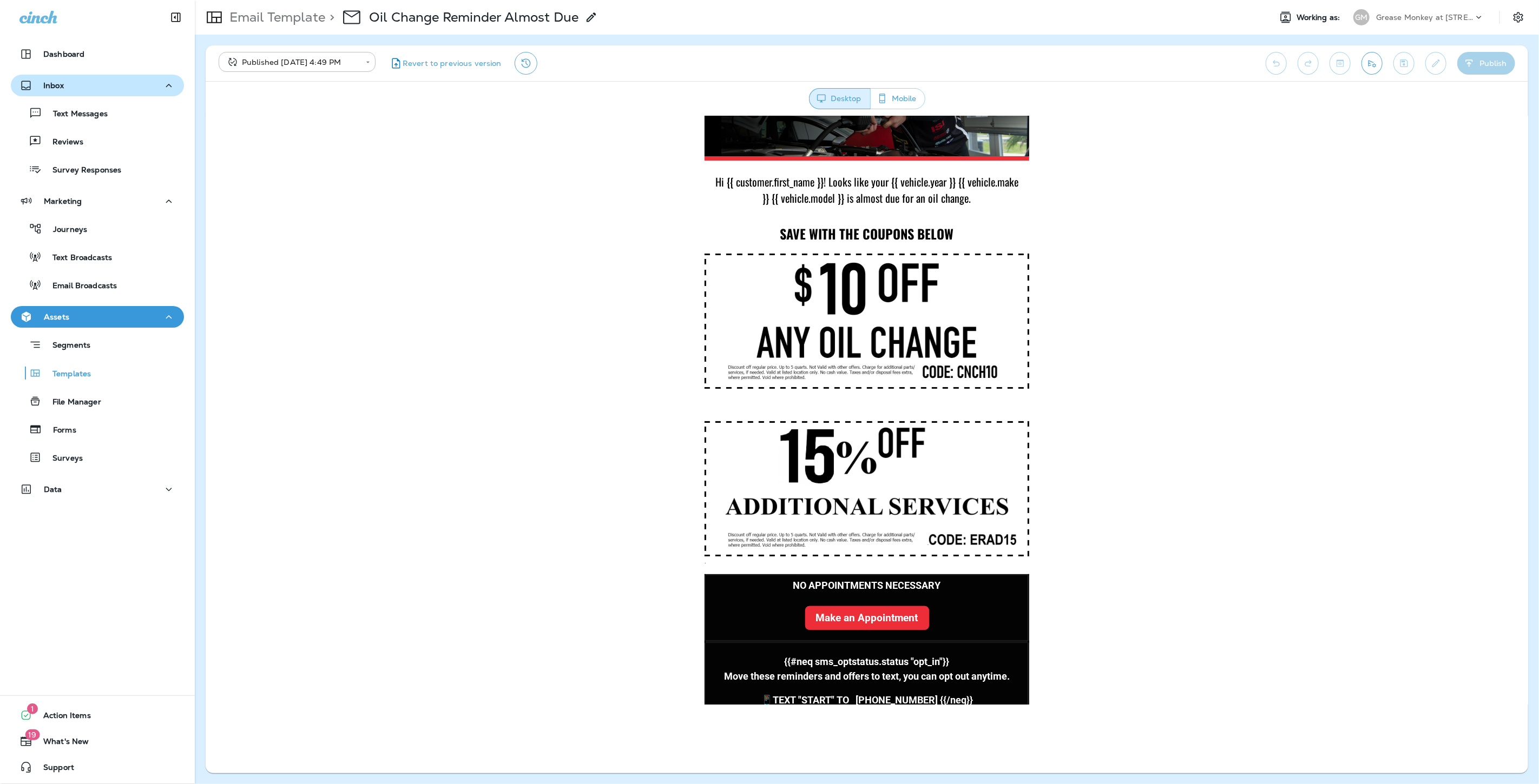
click at [79, 79] on div "Inbox" at bounding box center [97, 85] width 156 height 14
